Goal: Check status

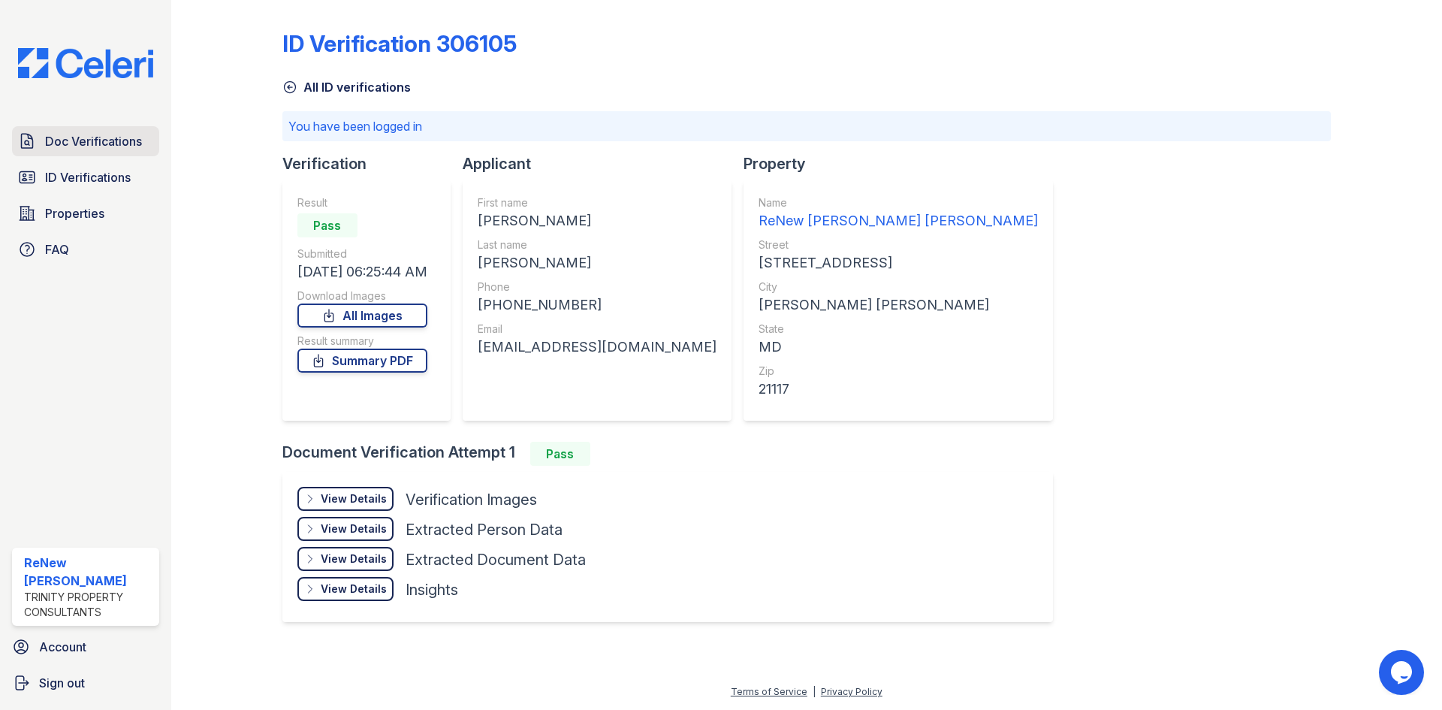
click at [87, 140] on span "Doc Verifications" at bounding box center [93, 141] width 97 height 18
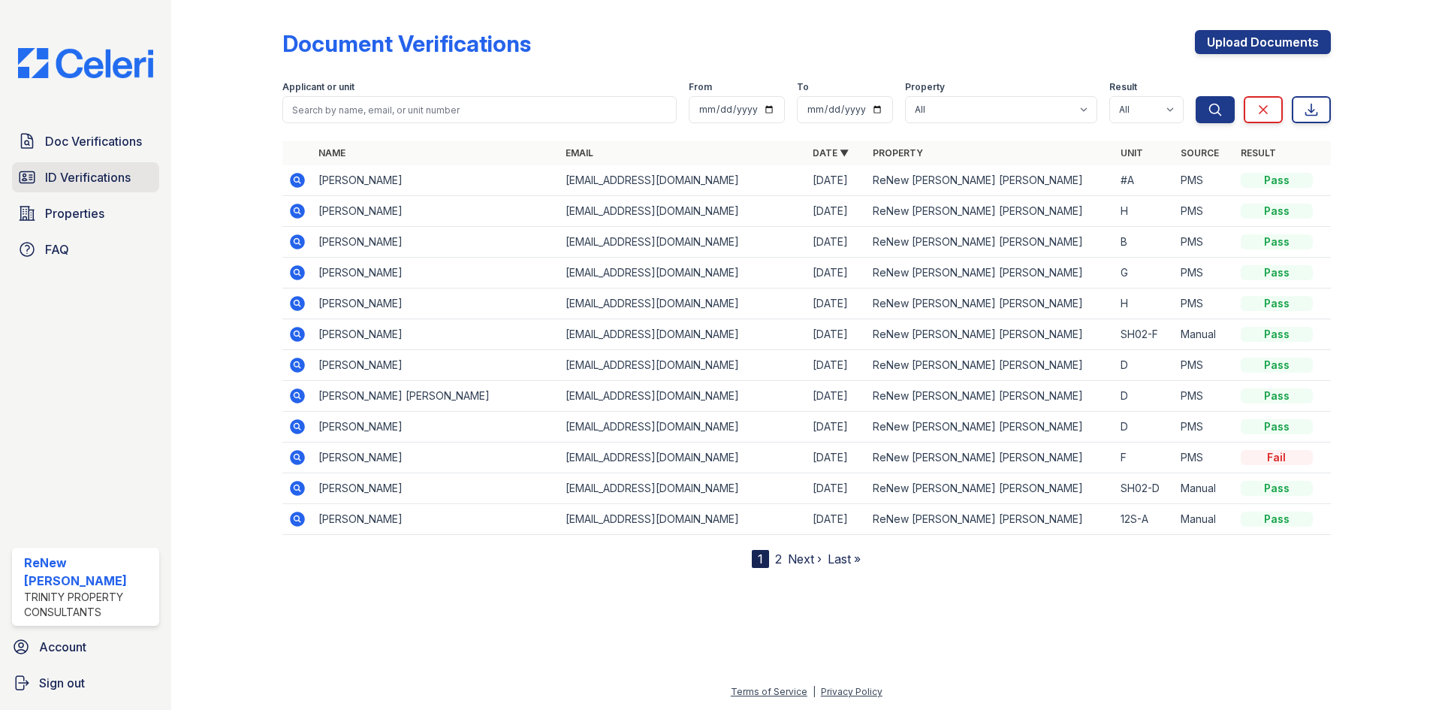
click at [72, 173] on span "ID Verifications" at bounding box center [88, 177] width 86 height 18
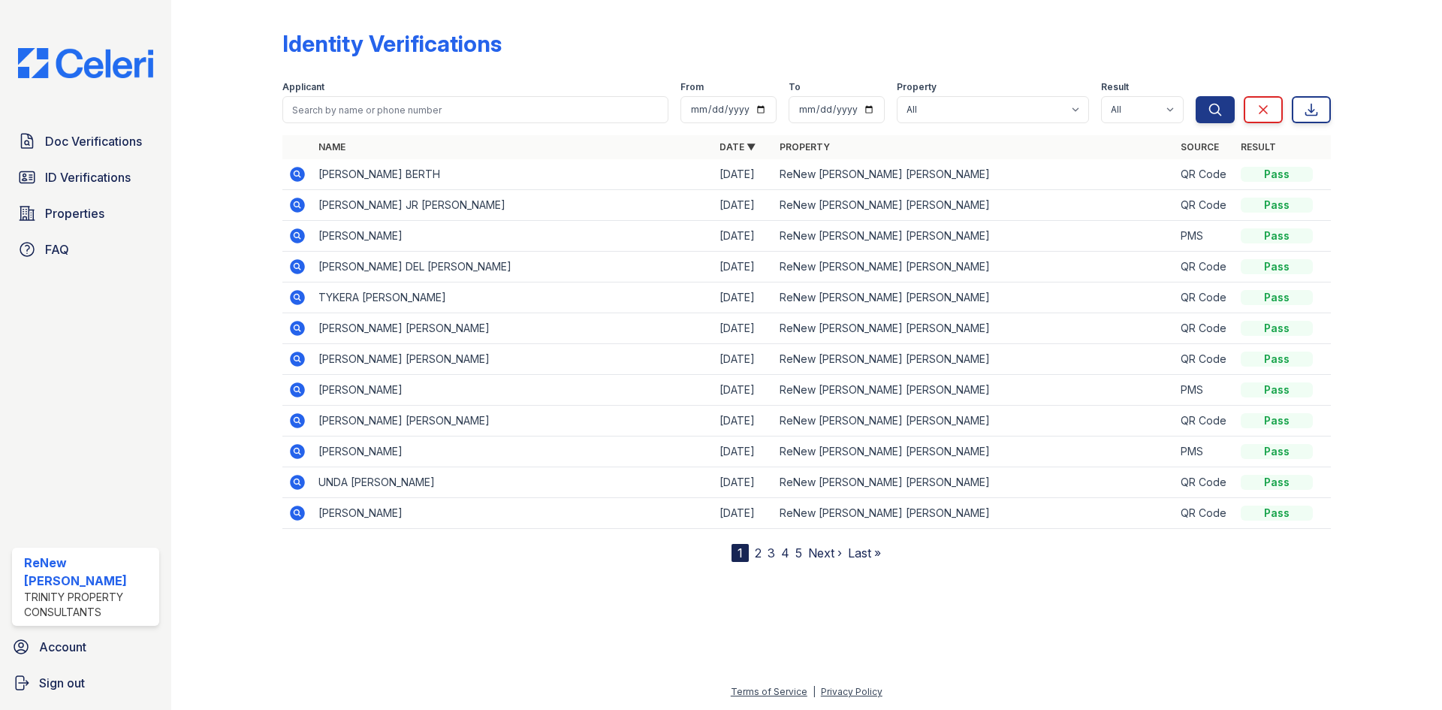
click at [303, 175] on icon at bounding box center [297, 174] width 15 height 15
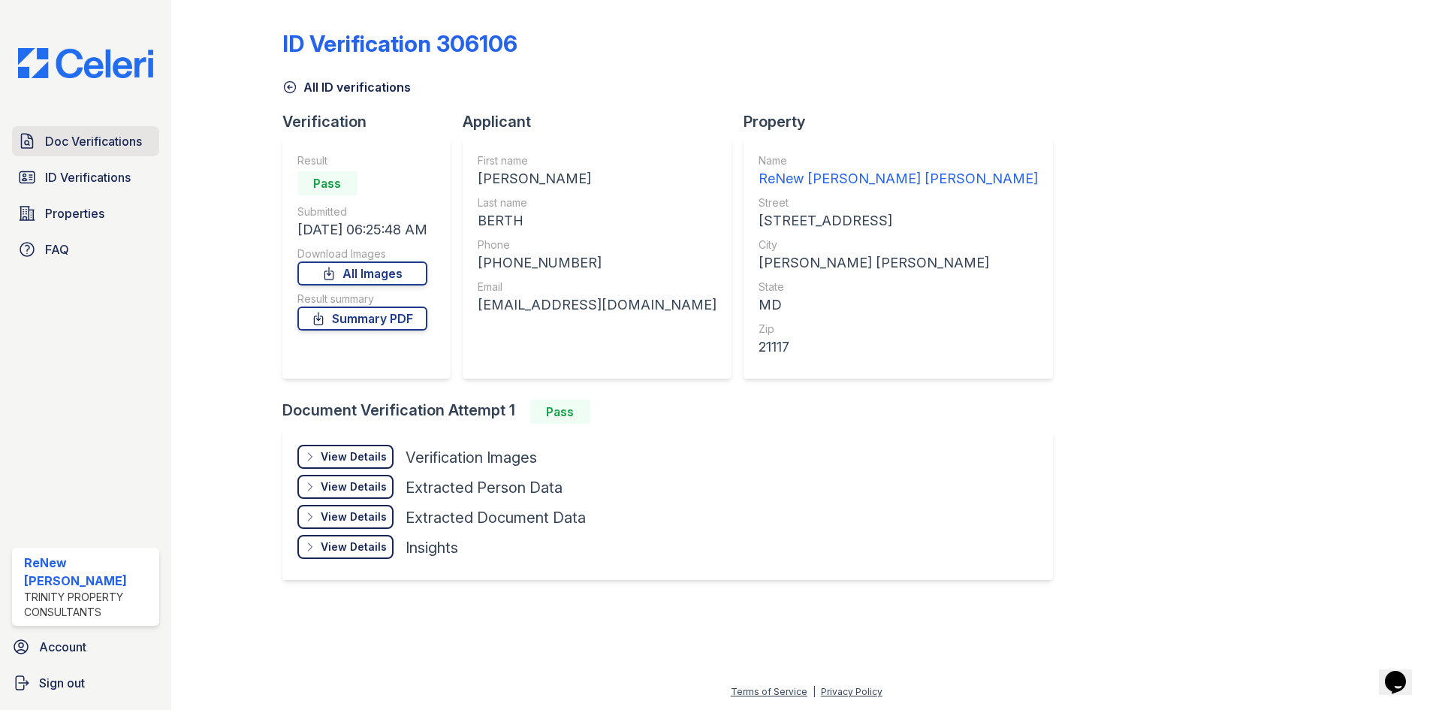
click at [77, 143] on span "Doc Verifications" at bounding box center [93, 141] width 97 height 18
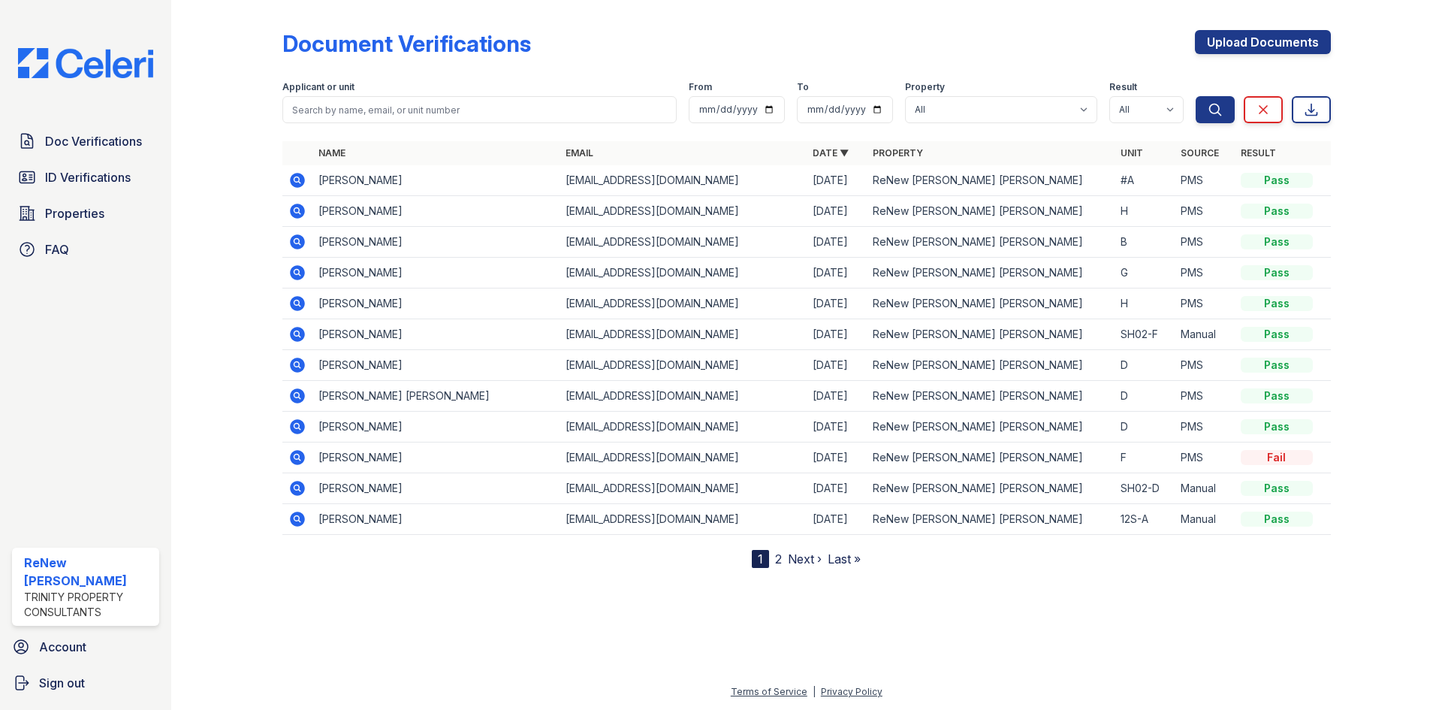
click at [779, 556] on link "2" at bounding box center [778, 558] width 7 height 15
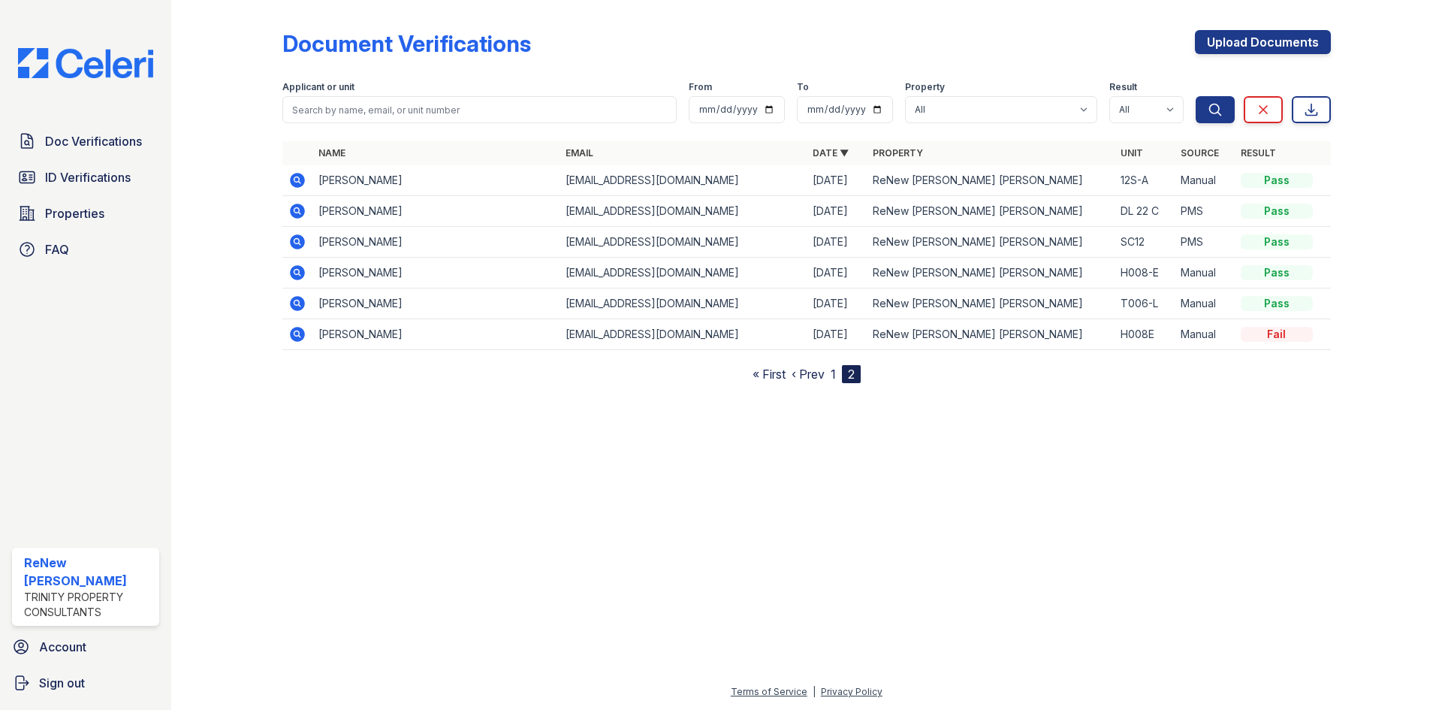
click at [832, 371] on link "1" at bounding box center [833, 373] width 5 height 15
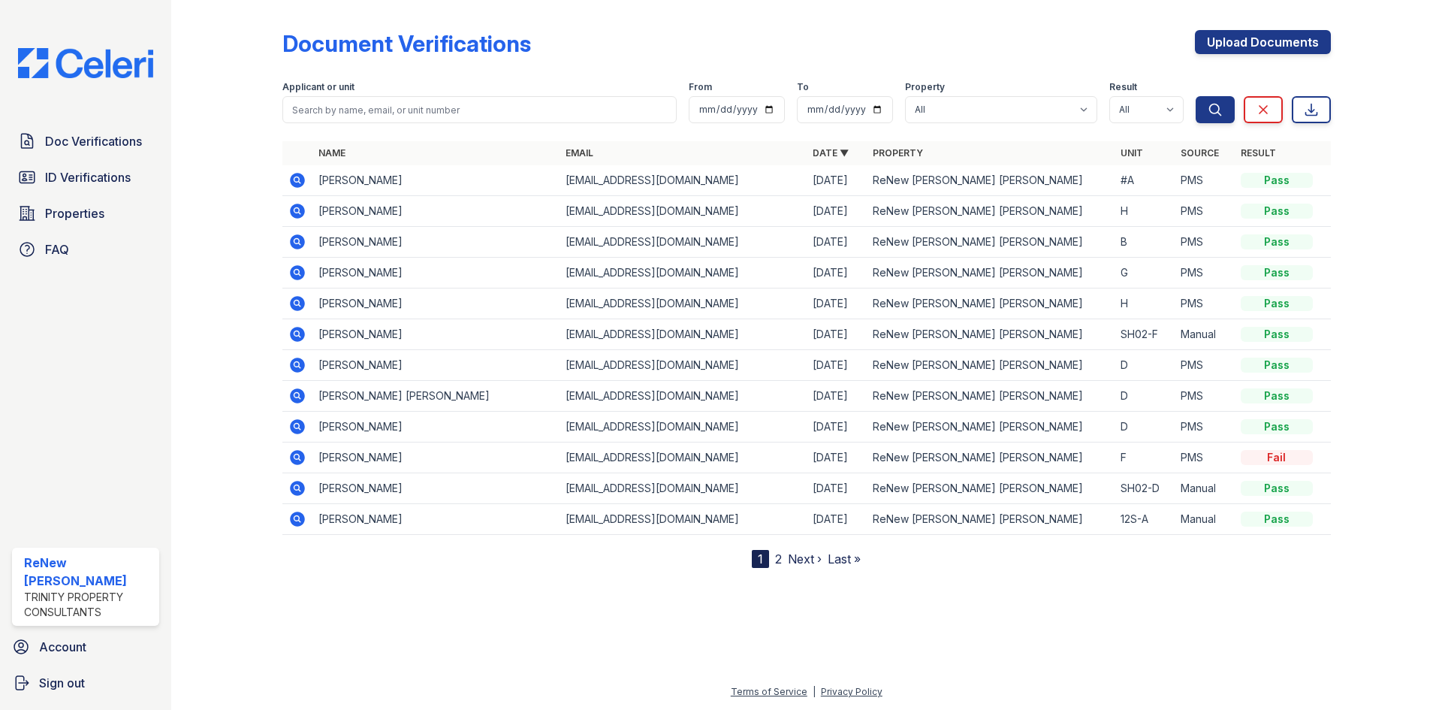
drag, startPoint x: 743, startPoint y: 523, endPoint x: 486, endPoint y: 204, distance: 410.7
click at [486, 204] on tbody "Eric Palmer ep831890@gmail.com 08/30/25 ReNew Owings Mills #A PMS Pass Tykera P…" at bounding box center [806, 349] width 1048 height 369
click at [624, 573] on div "Document Verifications Upload Documents Filter Applicant or unit From To Proper…" at bounding box center [806, 296] width 1223 height 592
